Goal: Task Accomplishment & Management: Complete application form

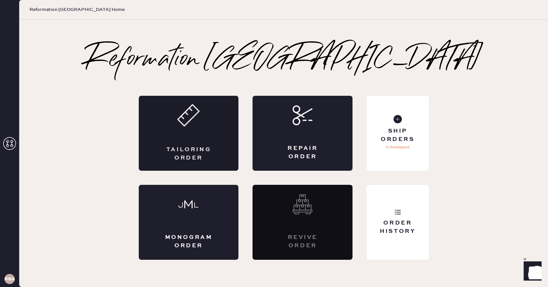
click at [209, 134] on div "Tailoring Order" at bounding box center [189, 133] width 100 height 75
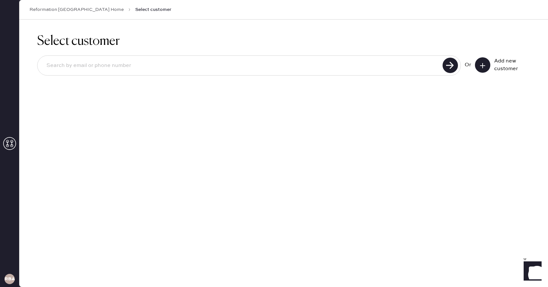
click at [260, 74] on div at bounding box center [248, 65] width 423 height 20
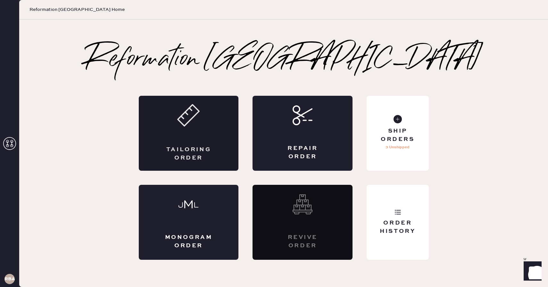
click at [218, 148] on div "Tailoring Order" at bounding box center [189, 133] width 100 height 75
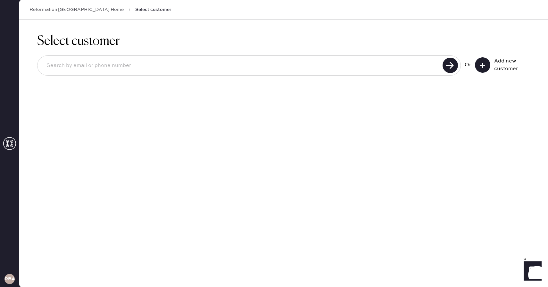
click at [232, 61] on input at bounding box center [240, 65] width 399 height 15
type input "[EMAIL_ADDRESS][DOMAIN_NAME]"
click at [452, 64] on use at bounding box center [449, 65] width 15 height 15
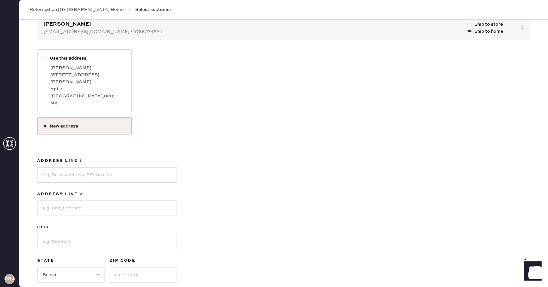
scroll to position [81, 0]
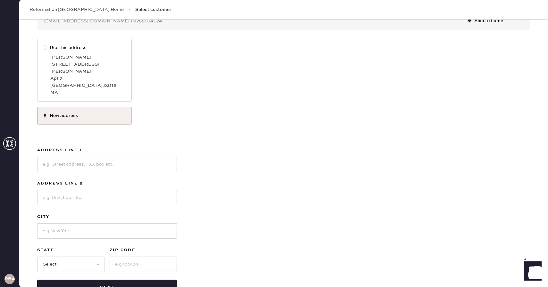
click at [87, 75] on div "Apt 7" at bounding box center [88, 78] width 76 height 7
click at [43, 45] on input "Use this address" at bounding box center [43, 44] width 0 height 0
radio input "true"
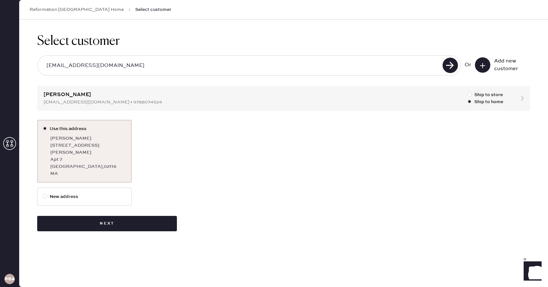
scroll to position [0, 0]
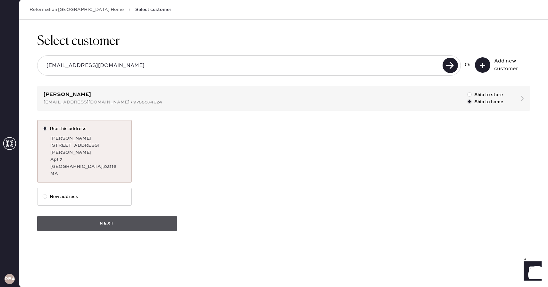
click at [143, 218] on button "Next" at bounding box center [107, 223] width 140 height 15
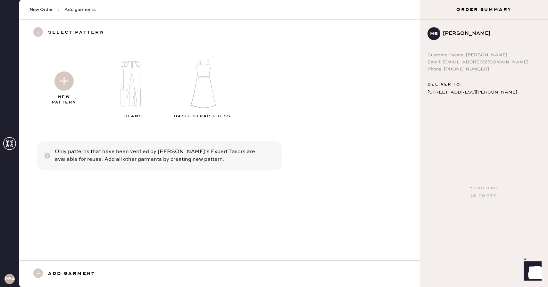
click at [138, 96] on img at bounding box center [134, 83] width 69 height 55
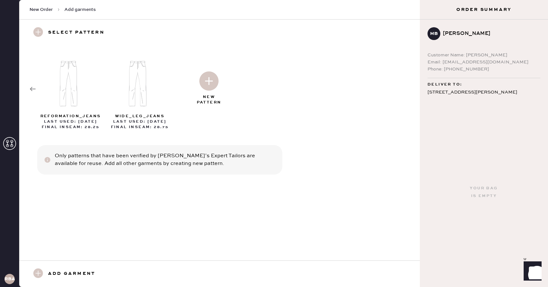
click at [26, 89] on div "reformation_jeans Last Used: [DATE] Final Inseam: 28.25 wide_leg_jeans Last Use…" at bounding box center [219, 89] width 400 height 86
click at [31, 88] on use at bounding box center [33, 89] width 6 height 4
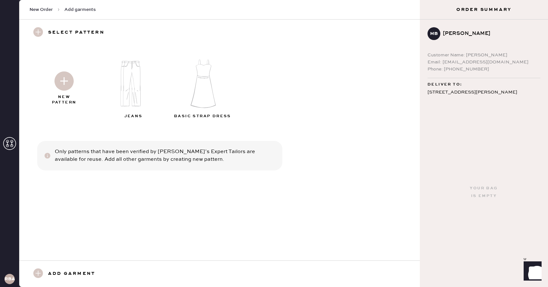
click at [59, 84] on img at bounding box center [63, 80] width 19 height 19
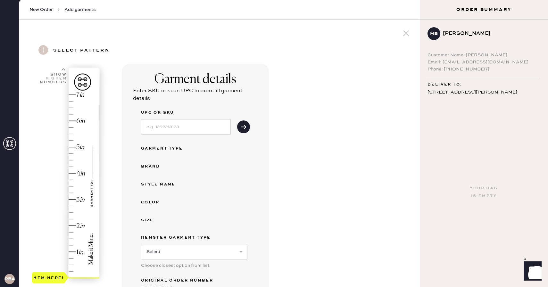
scroll to position [26, 0]
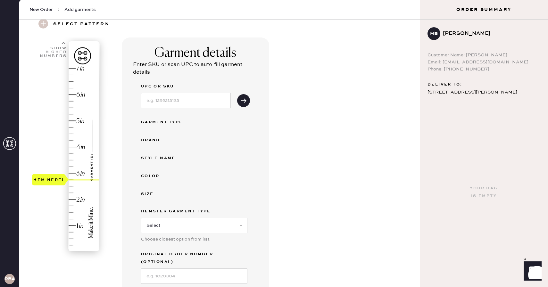
click at [71, 180] on div "Hem here!" at bounding box center [66, 160] width 68 height 189
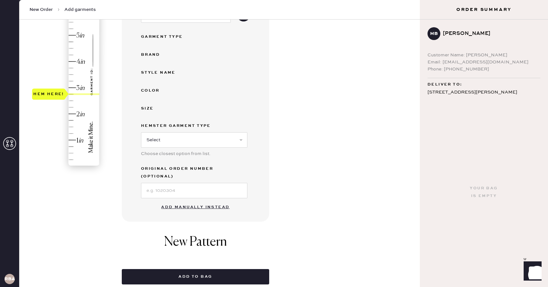
scroll to position [130, 0]
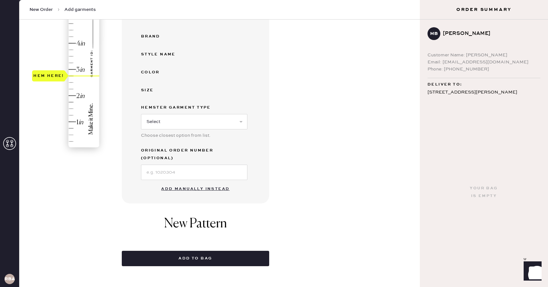
click at [203, 183] on button "Add manually instead" at bounding box center [195, 189] width 76 height 13
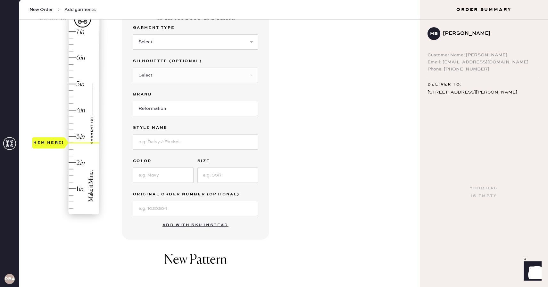
scroll to position [54, 0]
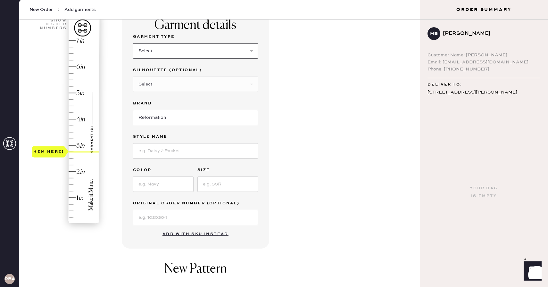
click at [204, 51] on select "Select Basic Skirt Jeans Leggings Pants Shorts Basic Sleeved Dress Basic Sleeve…" at bounding box center [195, 50] width 125 height 15
select select "2"
click at [133, 43] on select "Select Basic Skirt Jeans Leggings Pants Shorts Basic Sleeved Dress Basic Sleeve…" at bounding box center [195, 50] width 125 height 15
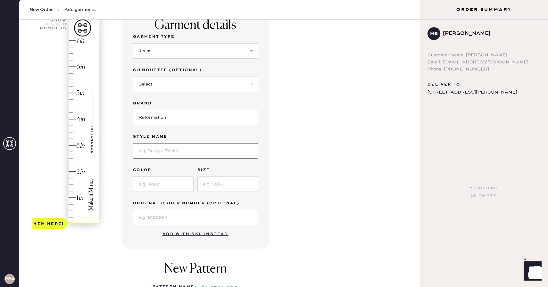
click at [186, 153] on input at bounding box center [195, 150] width 125 height 15
type input "[PERSON_NAME] High Rise Slouchy Wide Leg Jeans"
click at [171, 181] on input at bounding box center [163, 183] width 61 height 15
type input "[PERSON_NAME]"
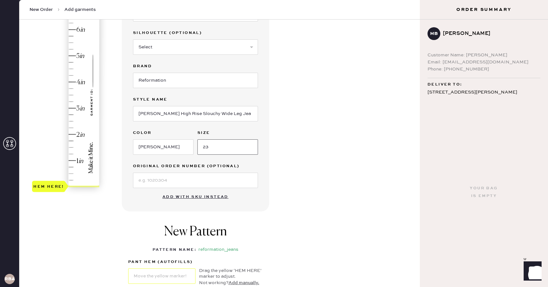
scroll to position [96, 0]
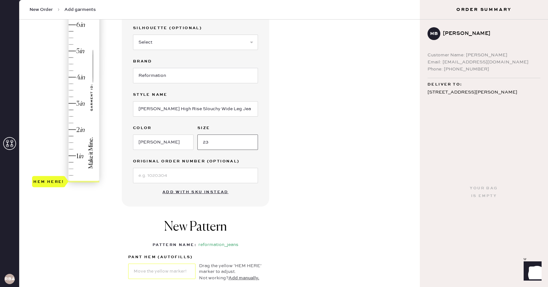
type input "23"
click at [143, 219] on div "New Pattern Pattern Name : reformation_jeans 1 in 2 in 3 in 4 in Show higher nu…" at bounding box center [195, 250] width 147 height 75
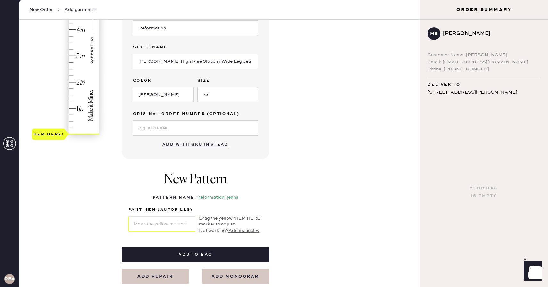
scroll to position [187, 0]
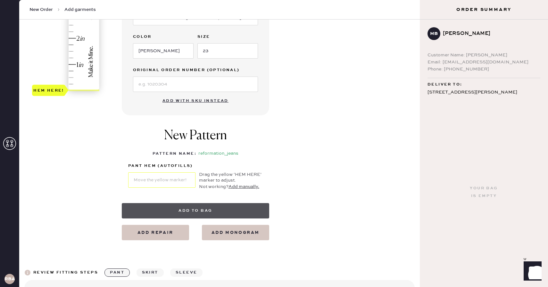
click at [153, 213] on button "Add to bag" at bounding box center [195, 210] width 147 height 15
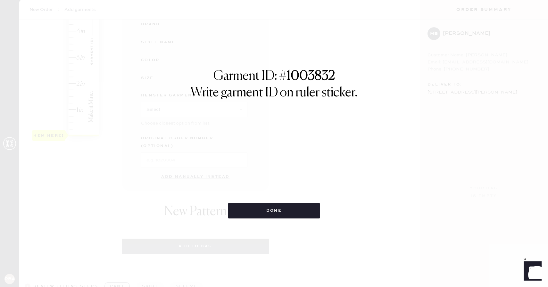
select select "2"
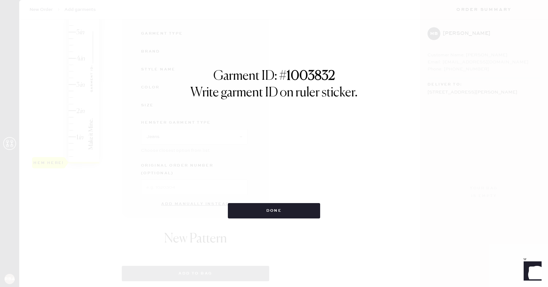
scroll to position [112, 0]
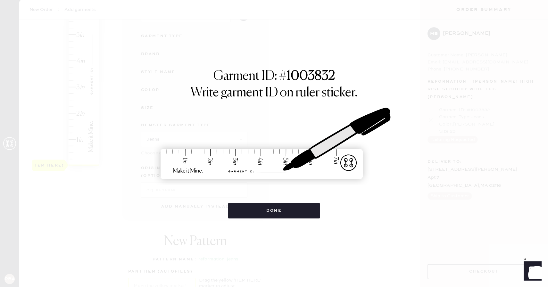
click at [363, 73] on div "Garment ID: # 1003832 Write garment ID on ruler sticker. Done" at bounding box center [273, 144] width 317 height 150
click at [267, 213] on button "Done" at bounding box center [274, 210] width 93 height 15
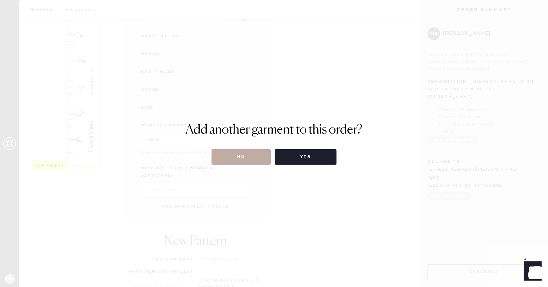
click at [237, 159] on button "No" at bounding box center [240, 156] width 59 height 15
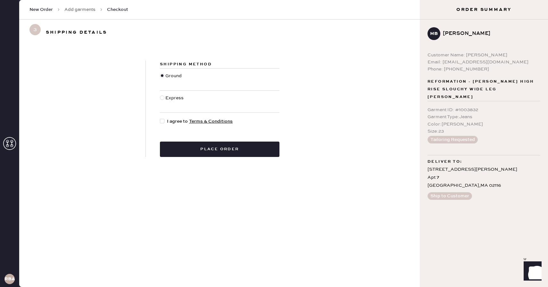
click at [78, 9] on link "Add garments" at bounding box center [79, 9] width 31 height 6
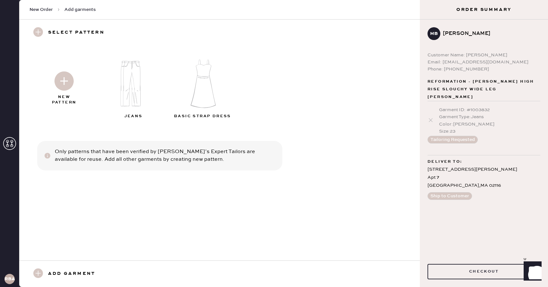
click at [63, 80] on img at bounding box center [63, 80] width 19 height 19
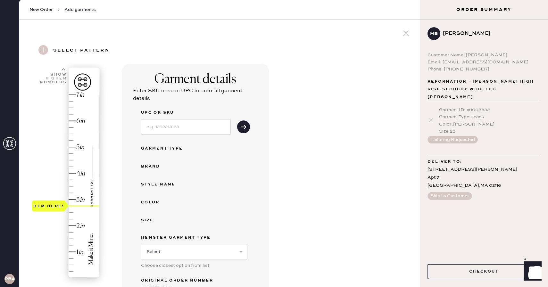
click at [71, 206] on div "Hem here!" at bounding box center [66, 186] width 68 height 189
click at [430, 117] on icon at bounding box center [430, 120] width 6 height 6
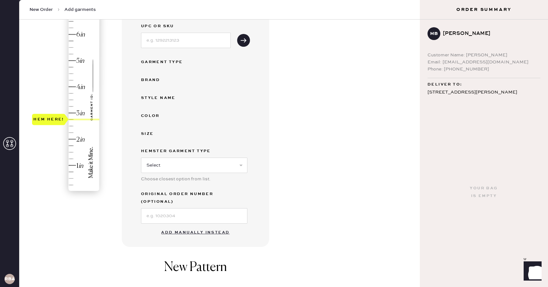
scroll to position [90, 0]
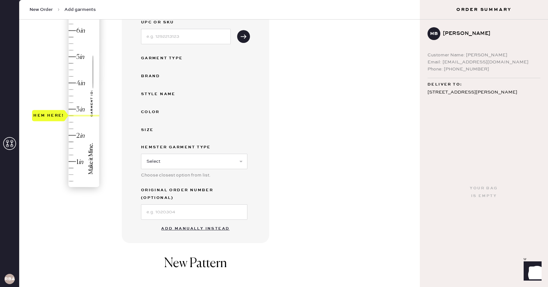
click at [201, 222] on button "Add manually instead" at bounding box center [195, 228] width 76 height 13
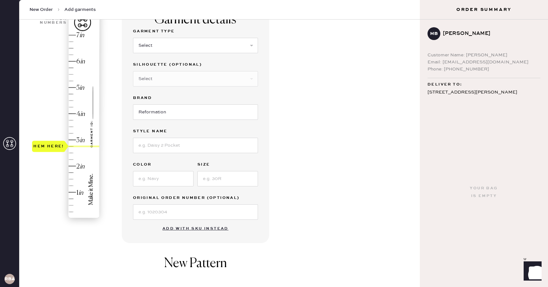
scroll to position [50, 0]
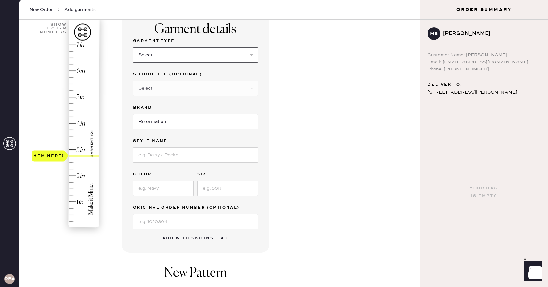
click at [193, 53] on select "Select Basic Skirt Jeans Leggings Pants Shorts Basic Sleeved Dress Basic Sleeve…" at bounding box center [195, 54] width 125 height 15
select select "2"
click at [133, 47] on select "Select Basic Skirt Jeans Leggings Pants Shorts Basic Sleeved Dress Basic Sleeve…" at bounding box center [195, 54] width 125 height 15
type input "2.75"
click at [72, 156] on div "Hem here!" at bounding box center [66, 136] width 68 height 189
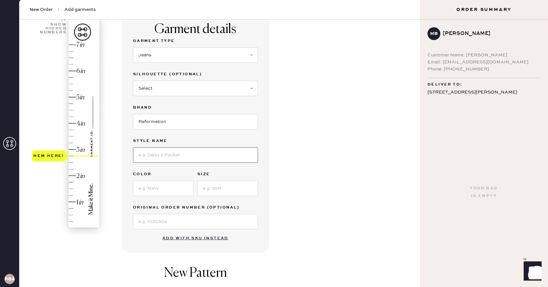
click at [163, 157] on input at bounding box center [195, 154] width 125 height 15
type input "[PERSON_NAME] High Rise Slouchy Wide Leg Jeans"
click at [182, 189] on input at bounding box center [163, 188] width 61 height 15
type input "[PERSON_NAME]"
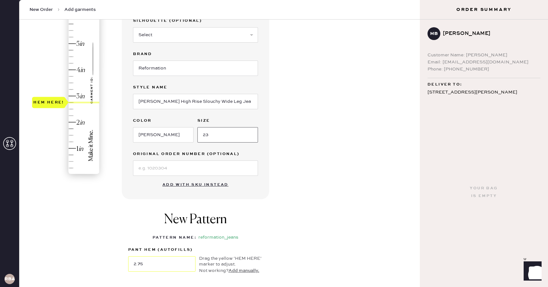
scroll to position [104, 0]
type input "23"
click at [151, 220] on div "New Pattern Pattern Name : reformation_jeans 1 in 2 in 3 in 4 in Show higher nu…" at bounding box center [195, 242] width 147 height 75
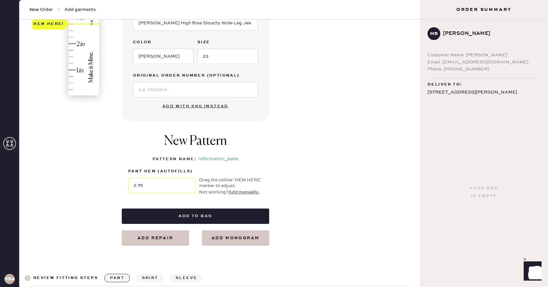
scroll to position [160, 0]
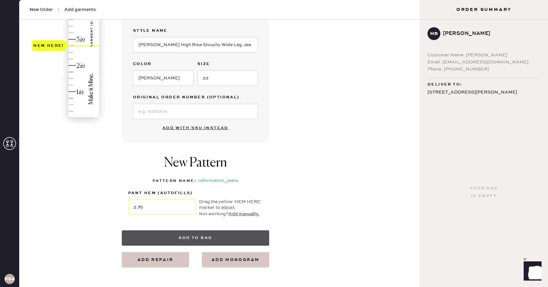
click at [217, 235] on button "Add to bag" at bounding box center [195, 237] width 147 height 15
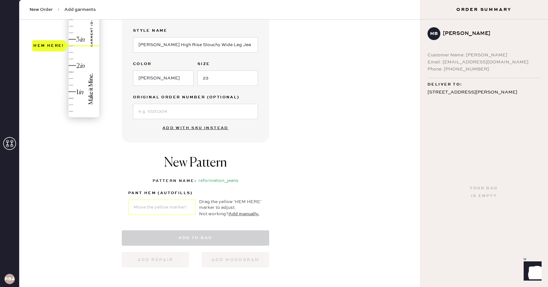
select select "2"
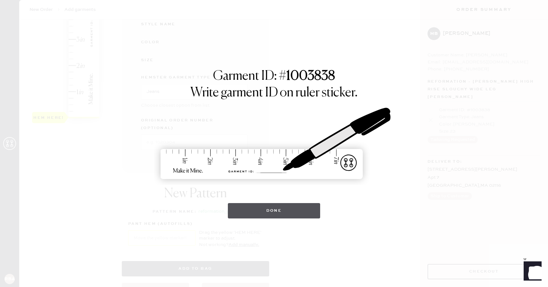
click at [288, 215] on button "Done" at bounding box center [274, 210] width 93 height 15
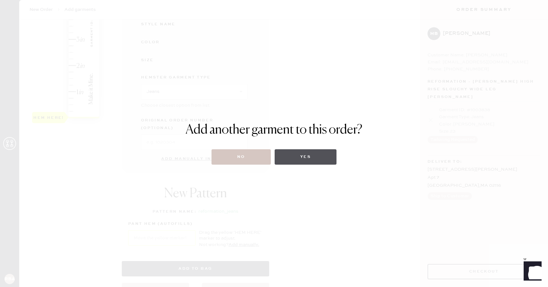
click at [305, 156] on button "Yes" at bounding box center [305, 156] width 62 height 15
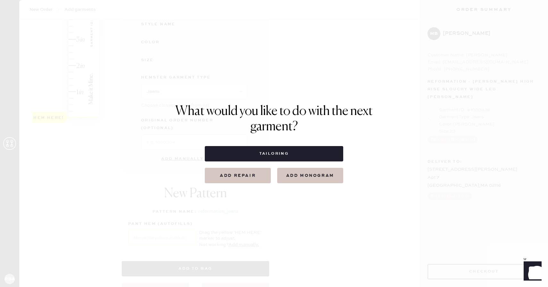
click at [283, 228] on div "What would you like to do with the next garment? Tailoring Add repair add monog…" at bounding box center [274, 143] width 548 height 287
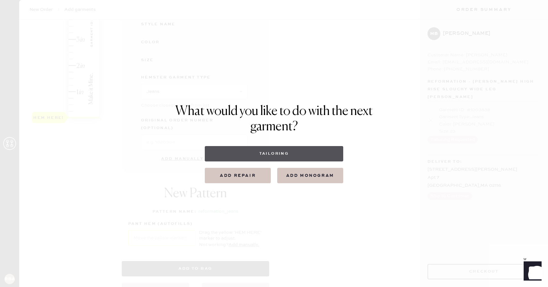
click at [306, 159] on button "Tailoring" at bounding box center [274, 153] width 138 height 15
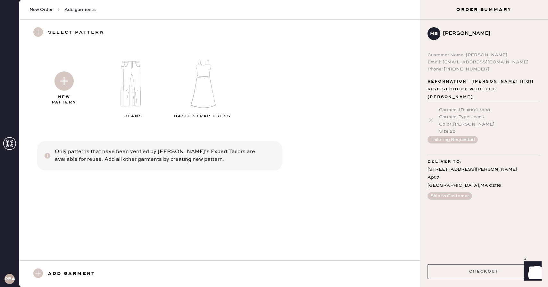
click at [461, 271] on button "Checkout" at bounding box center [483, 271] width 113 height 15
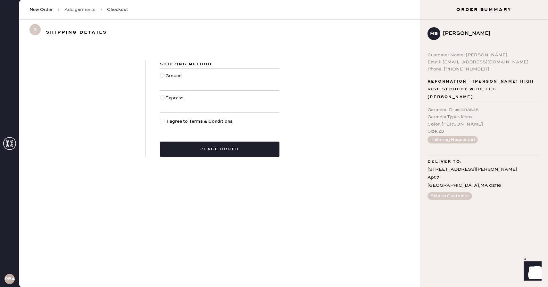
click at [164, 73] on div at bounding box center [162, 79] width 5 height 14
click at [160, 73] on input "Ground" at bounding box center [160, 72] width 0 height 0
radio input "true"
click at [163, 118] on div at bounding box center [163, 121] width 7 height 7
click at [160, 118] on input "I agree to Terms & Conditions" at bounding box center [160, 118] width 0 height 0
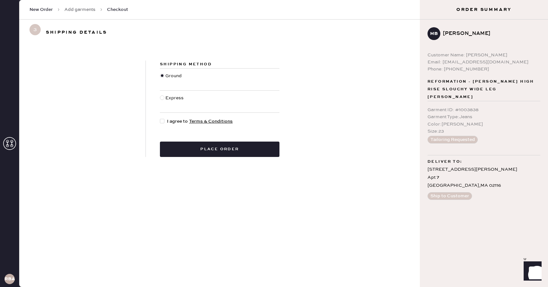
checkbox input "true"
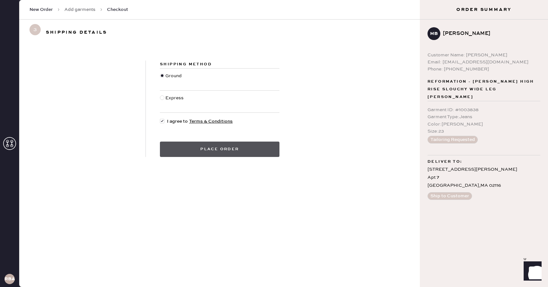
click at [187, 150] on button "Place order" at bounding box center [219, 149] width 119 height 15
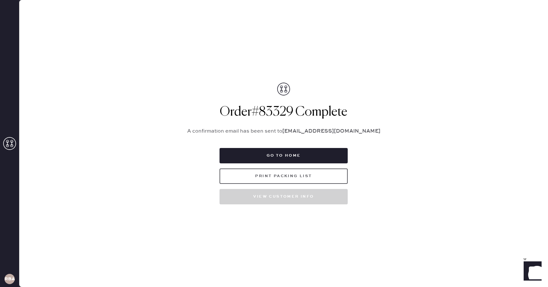
click at [312, 177] on button "Print Packing List" at bounding box center [283, 175] width 128 height 15
click at [9, 140] on icon at bounding box center [9, 143] width 13 height 13
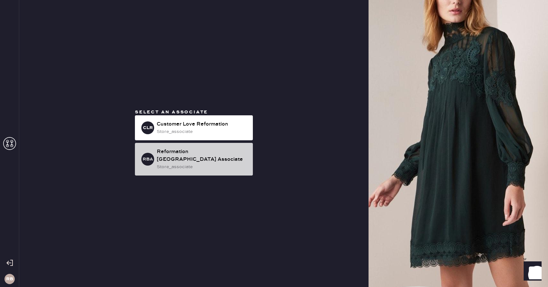
click at [171, 155] on div "Reformation [GEOGRAPHIC_DATA] Associate" at bounding box center [202, 155] width 91 height 15
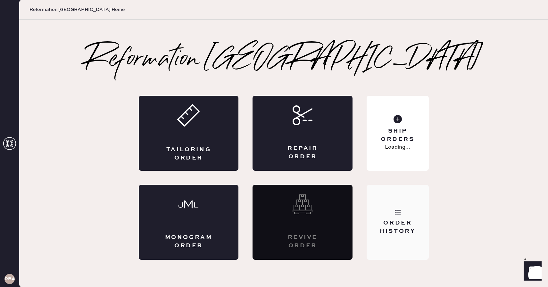
click at [410, 208] on div "Order History" at bounding box center [397, 222] width 62 height 75
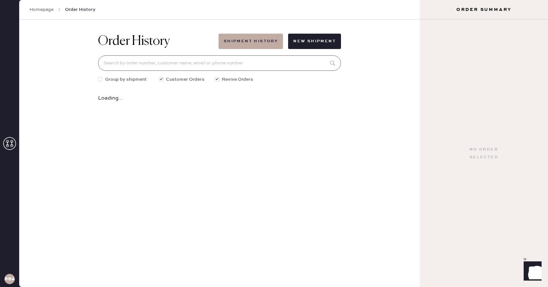
click at [163, 64] on input at bounding box center [219, 62] width 243 height 15
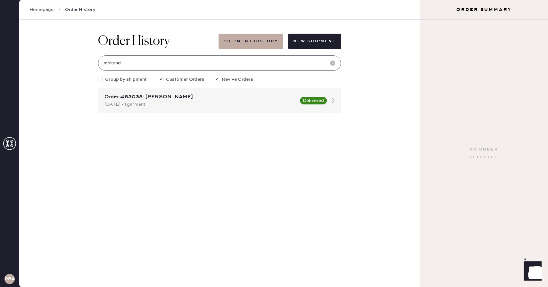
type input "[EMAIL_ADDRESS][DOMAIN_NAME]"
click at [158, 95] on div "Order #83038: [PERSON_NAME]" at bounding box center [200, 97] width 192 height 8
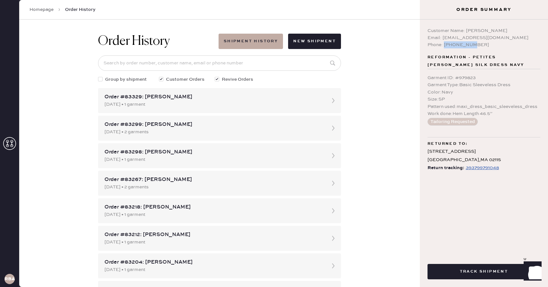
drag, startPoint x: 471, startPoint y: 44, endPoint x: 444, endPoint y: 45, distance: 26.9
click at [444, 45] on div "Phone: [PHONE_NUMBER]" at bounding box center [483, 44] width 113 height 7
copy div "7147229838"
